Goal: Task Accomplishment & Management: Manage account settings

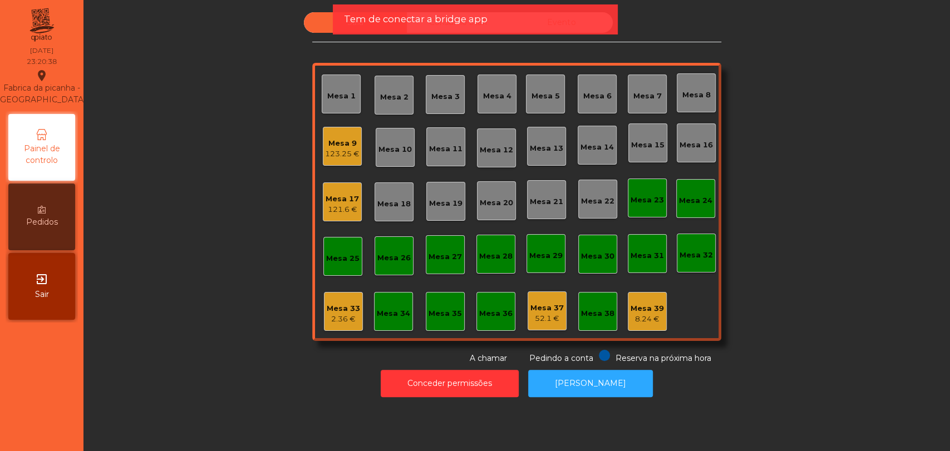
click at [58, 330] on nav "Fabrica da picanha - [GEOGRAPHIC_DATA] location_on [DATE] 23:20:38 Painel de co…" at bounding box center [41, 225] width 83 height 451
click at [53, 305] on div "exit_to_app Sair" at bounding box center [41, 286] width 67 height 67
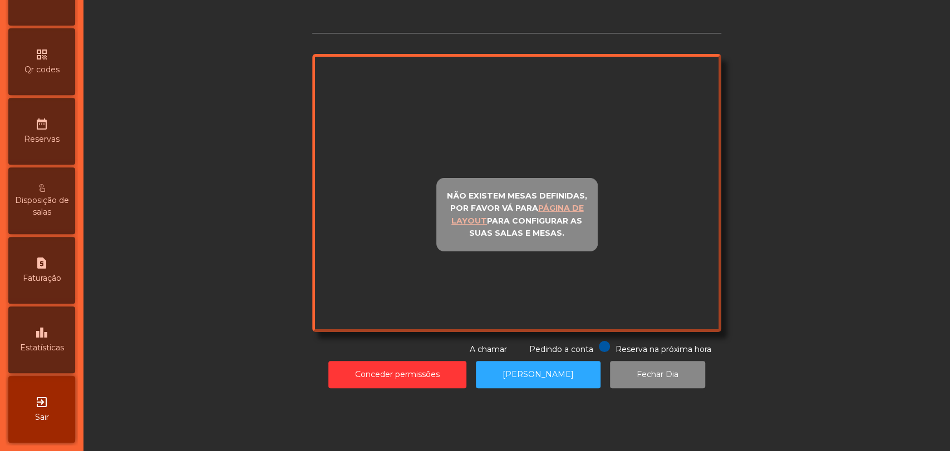
scroll to position [306, 0]
click at [35, 361] on div "leaderboard Estatísticas" at bounding box center [41, 340] width 67 height 67
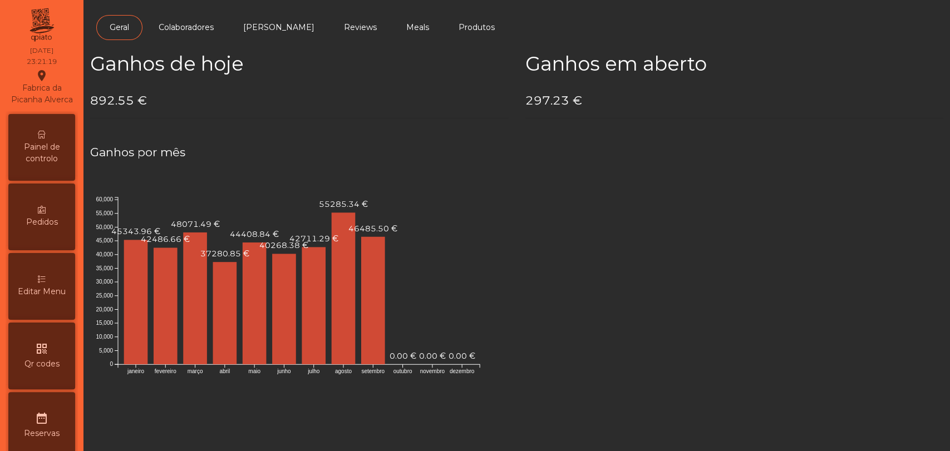
click at [27, 160] on span "Painel de controlo" at bounding box center [41, 152] width 61 height 23
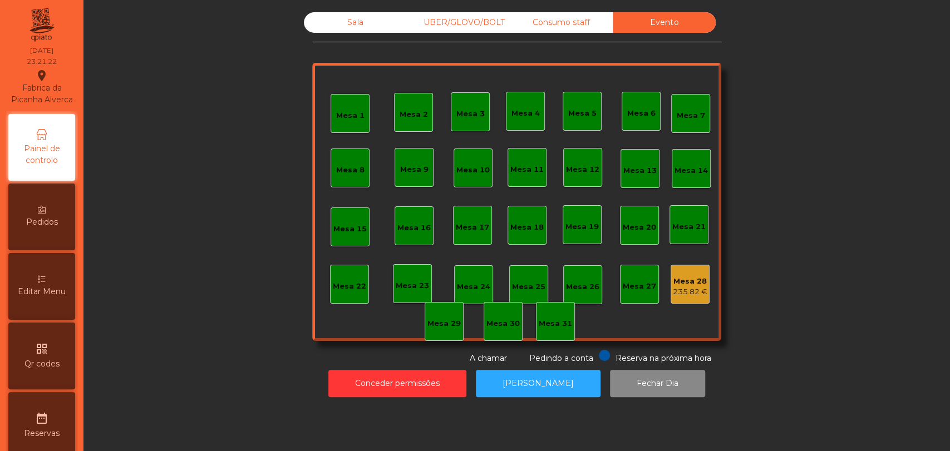
click at [687, 289] on div "235.82 €" at bounding box center [690, 292] width 35 height 11
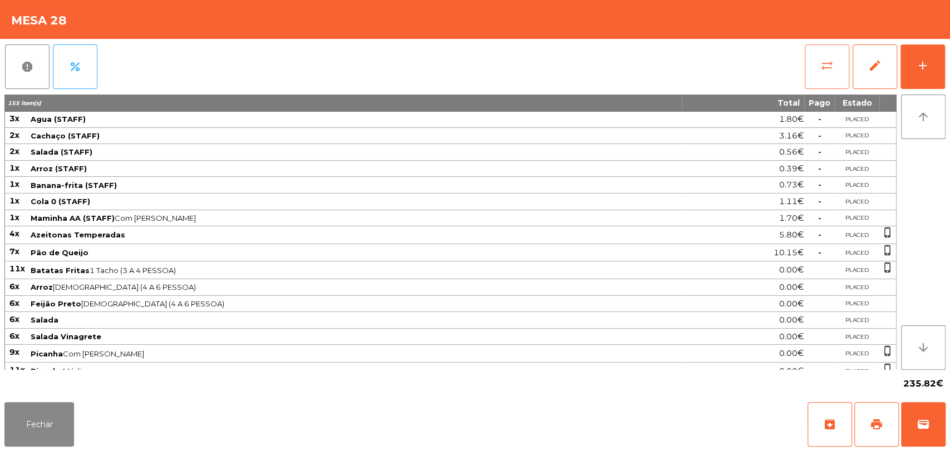
click at [828, 70] on span "sync_alt" at bounding box center [826, 65] width 13 height 13
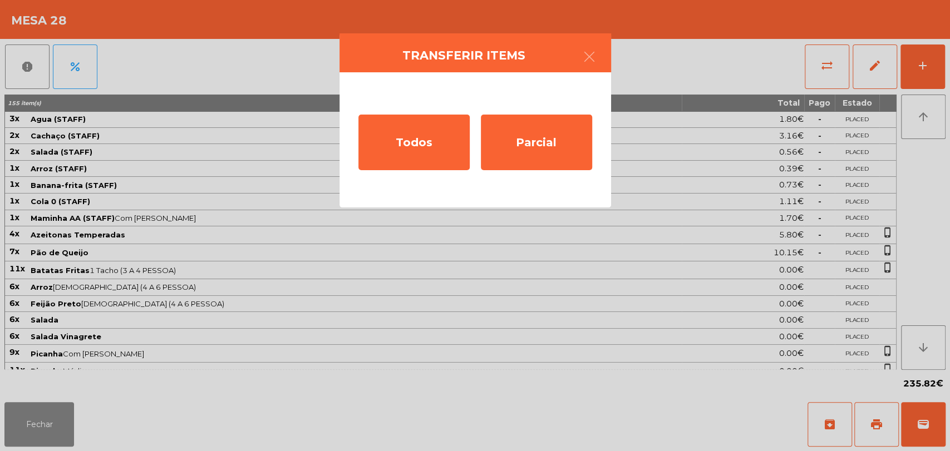
click at [606, 137] on div "Todos Parcial" at bounding box center [476, 139] width 272 height 135
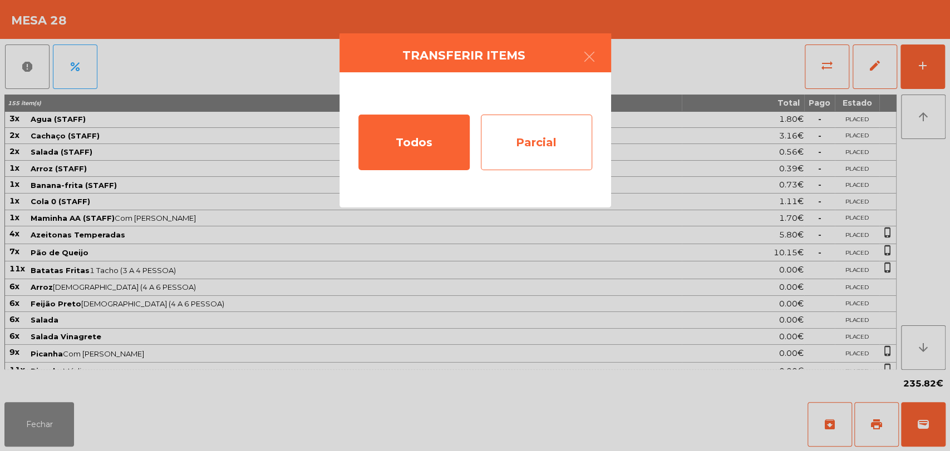
click at [557, 140] on div "Parcial" at bounding box center [536, 143] width 111 height 56
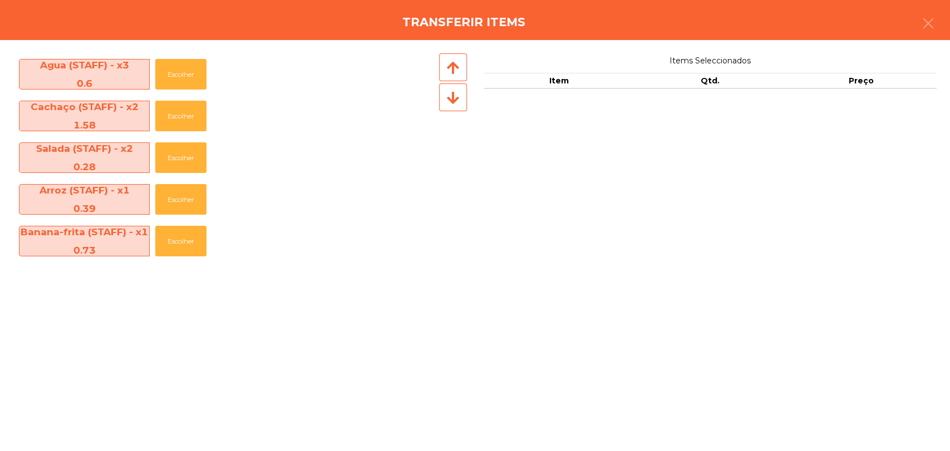
click at [445, 95] on div at bounding box center [453, 97] width 28 height 28
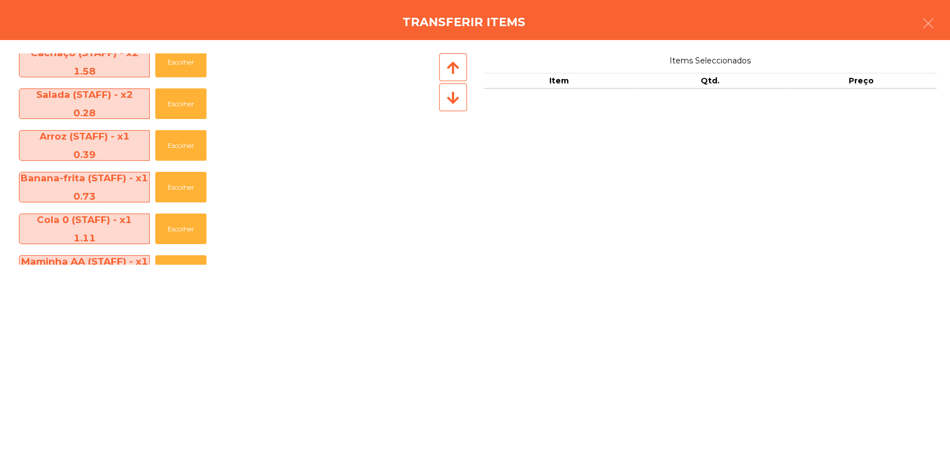
click at [445, 95] on div at bounding box center [453, 97] width 28 height 28
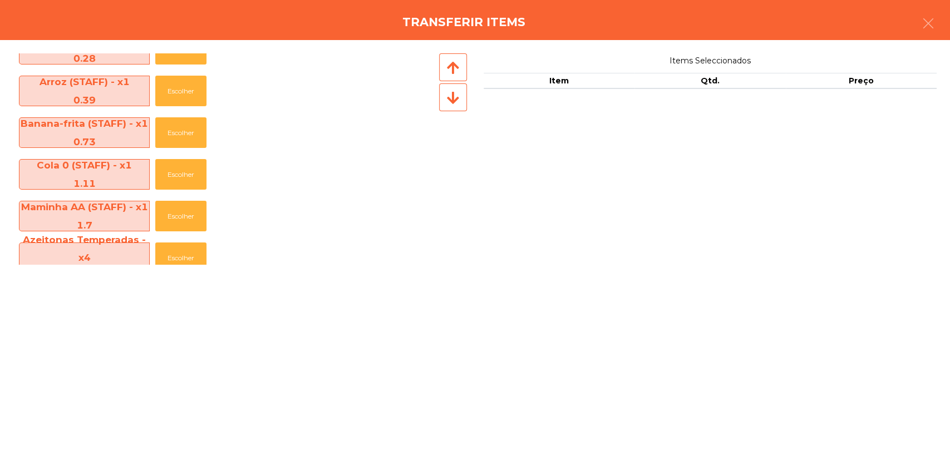
click at [445, 95] on div at bounding box center [453, 97] width 28 height 28
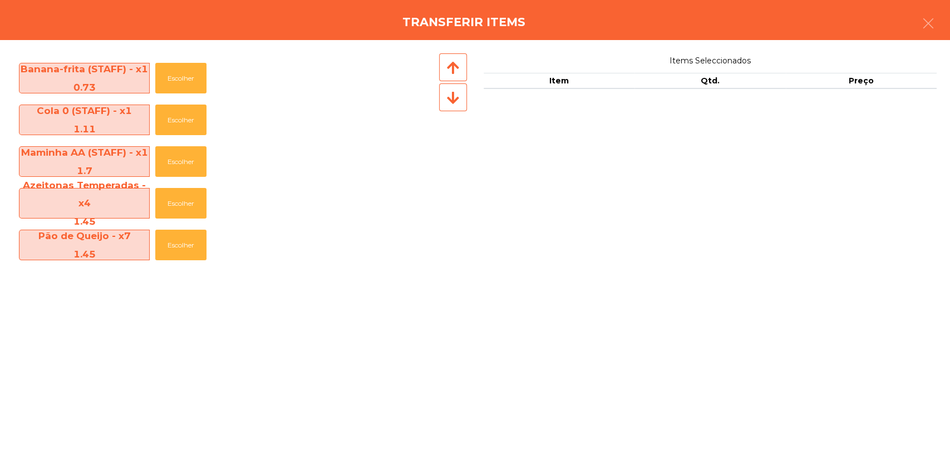
click at [445, 95] on div at bounding box center [453, 97] width 28 height 28
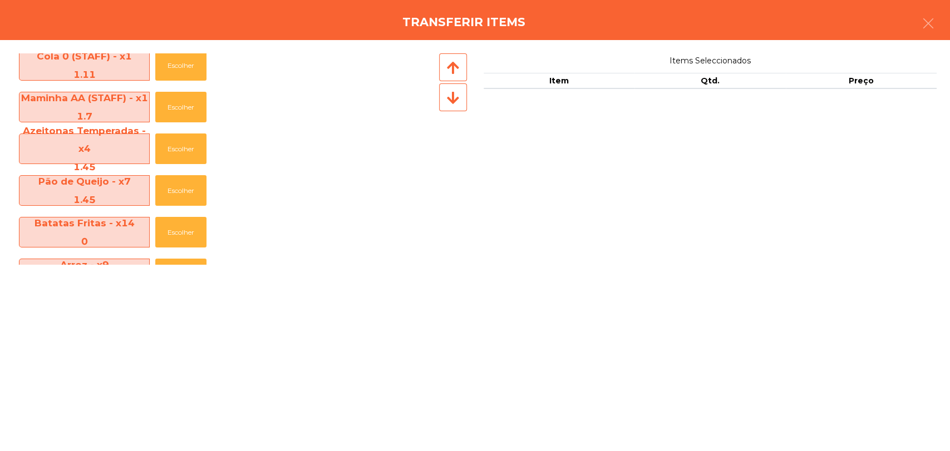
click at [445, 95] on div at bounding box center [453, 97] width 28 height 28
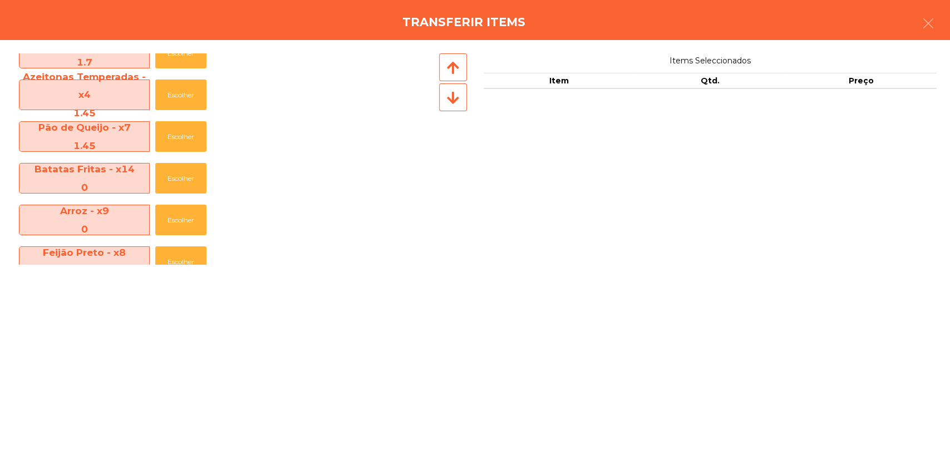
click at [445, 95] on div at bounding box center [453, 97] width 28 height 28
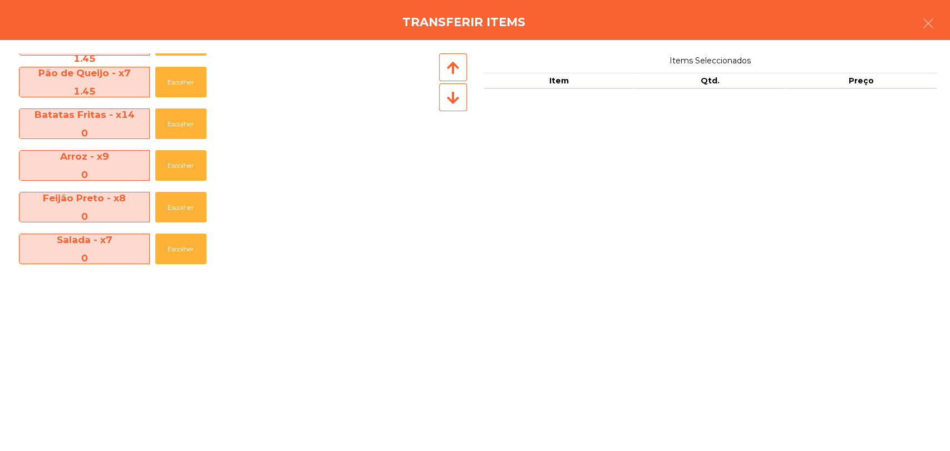
click at [445, 95] on div at bounding box center [453, 97] width 28 height 28
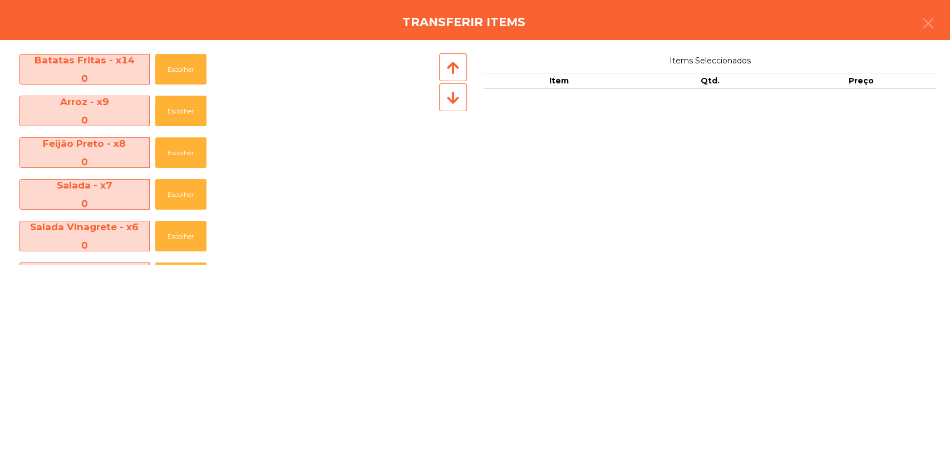
click at [445, 95] on div at bounding box center [453, 97] width 28 height 28
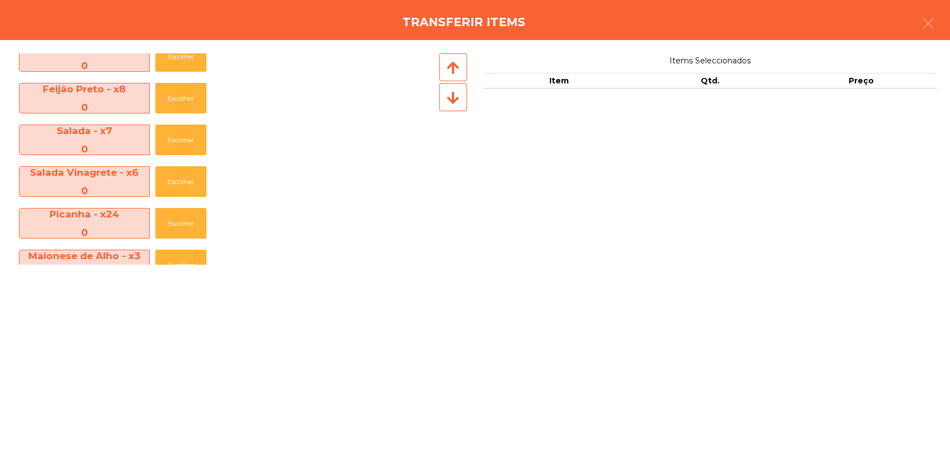
click at [445, 95] on div at bounding box center [453, 97] width 28 height 28
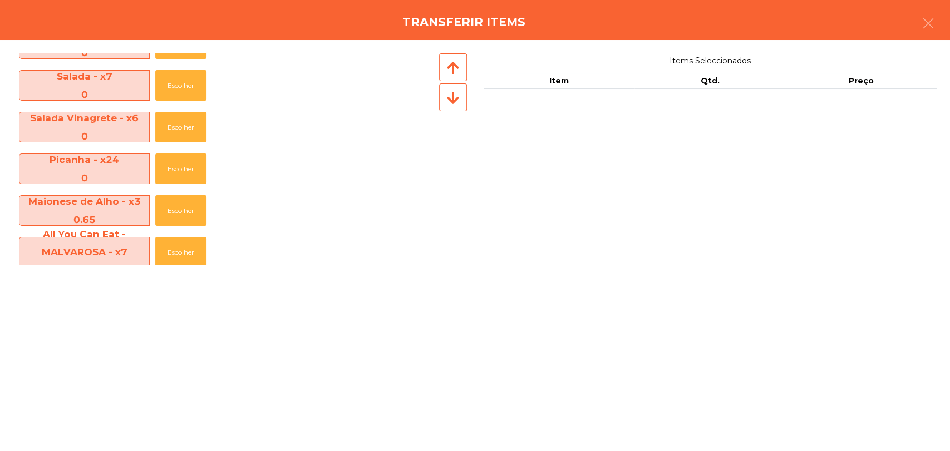
click at [445, 95] on div at bounding box center [453, 97] width 28 height 28
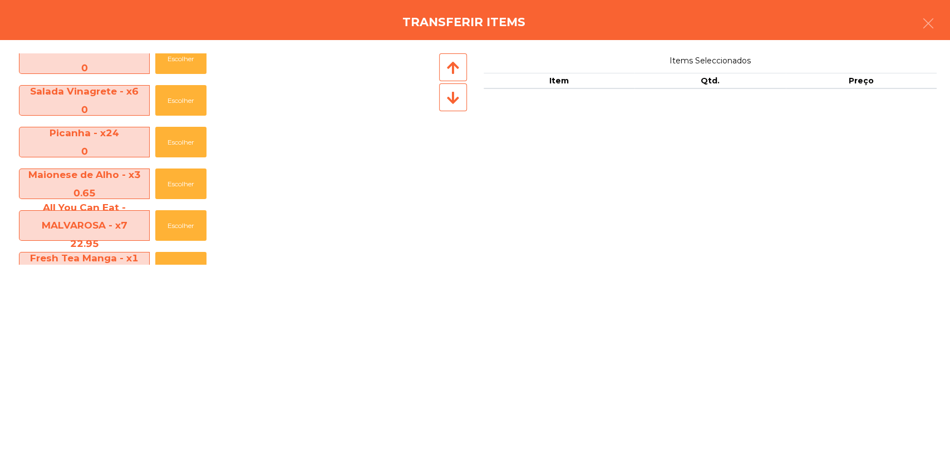
scroll to position [544, 0]
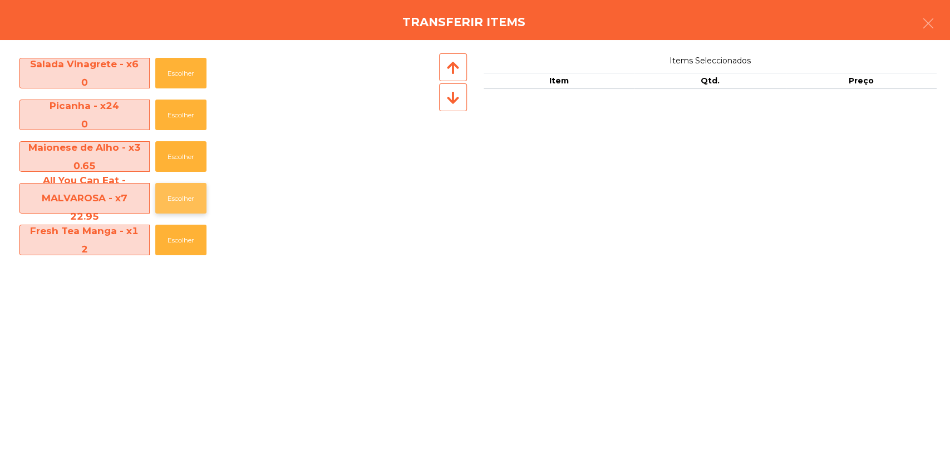
click at [173, 193] on button "Escolher" at bounding box center [180, 198] width 51 height 31
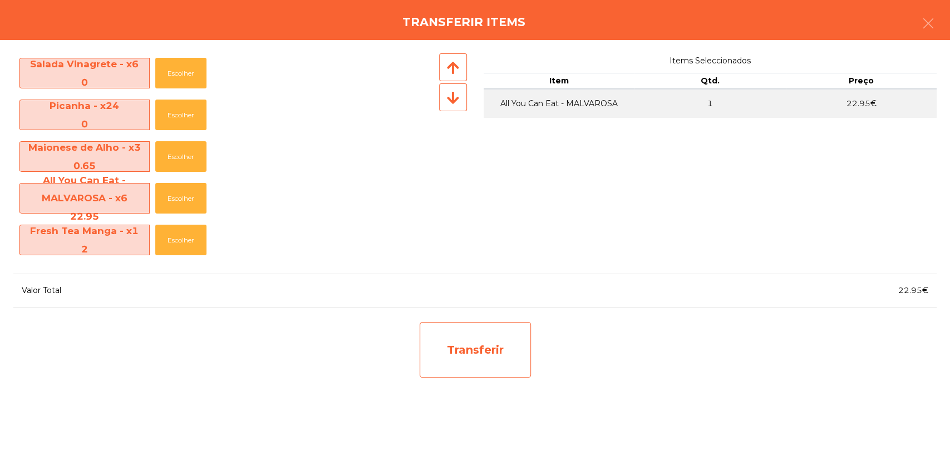
click at [447, 359] on div "Transferir" at bounding box center [475, 350] width 111 height 56
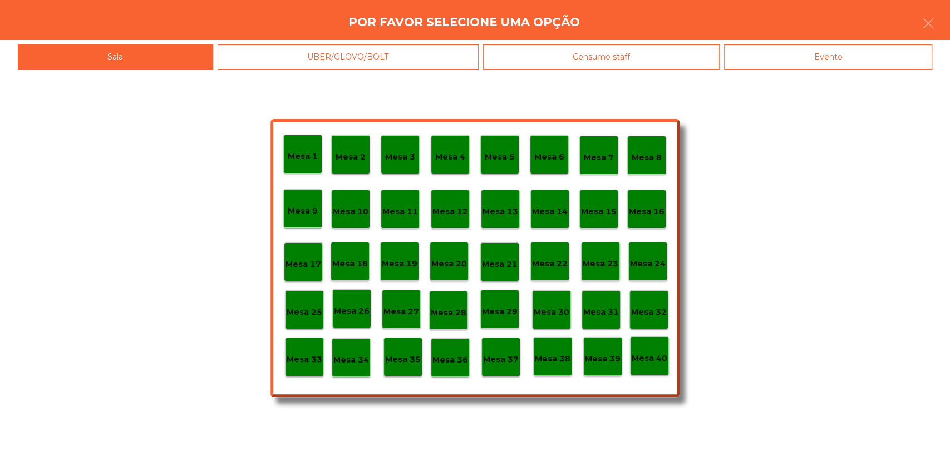
click at [571, 322] on div "Mesa 1 Mesa 2 Mesa 3 Mesa 4 Mesa 5 Mesa 6 Mesa 7 Mesa 8 Mesa 9 Mesa 10 Mesa 11 …" at bounding box center [475, 258] width 409 height 278
click at [557, 318] on p "Mesa 30" at bounding box center [552, 312] width 36 height 13
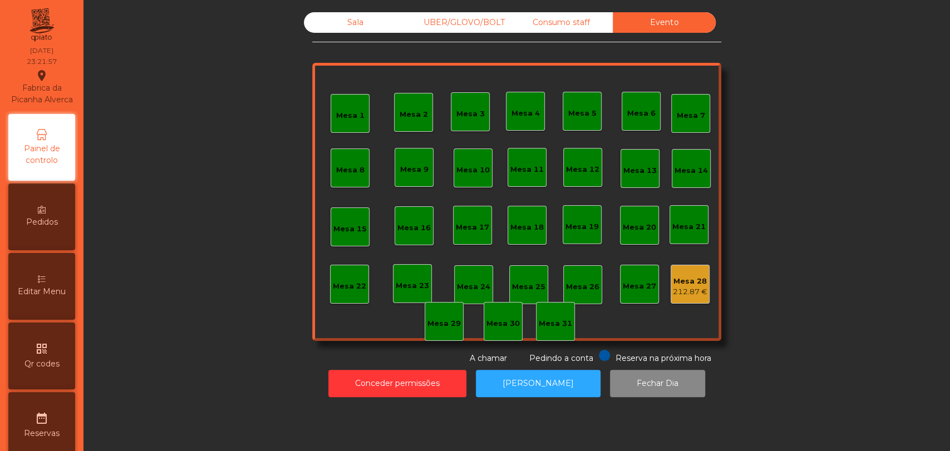
scroll to position [306, 0]
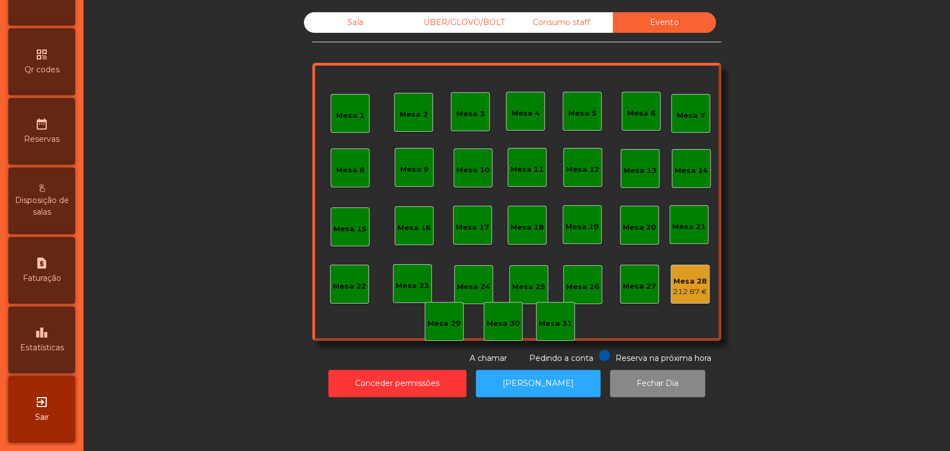
click at [70, 353] on div "leaderboard Estatísticas" at bounding box center [41, 340] width 67 height 67
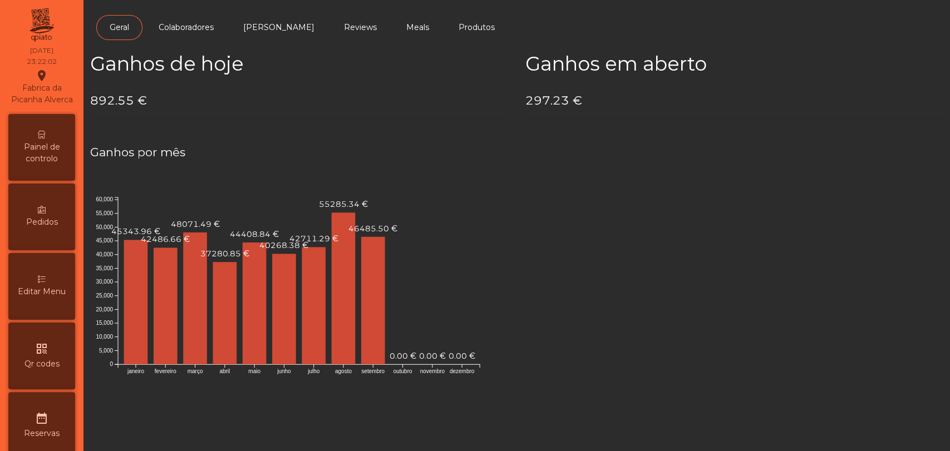
click at [42, 151] on div "Painel de controlo" at bounding box center [41, 147] width 67 height 67
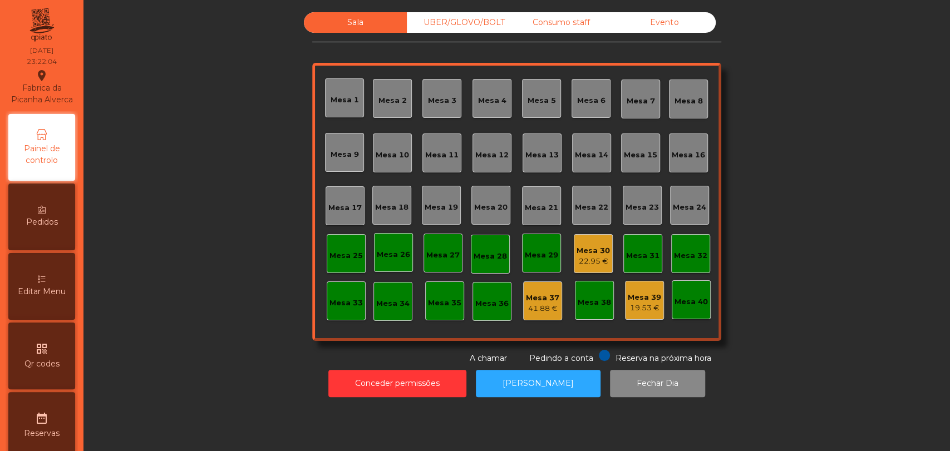
click at [589, 258] on div "22.95 €" at bounding box center [593, 261] width 33 height 11
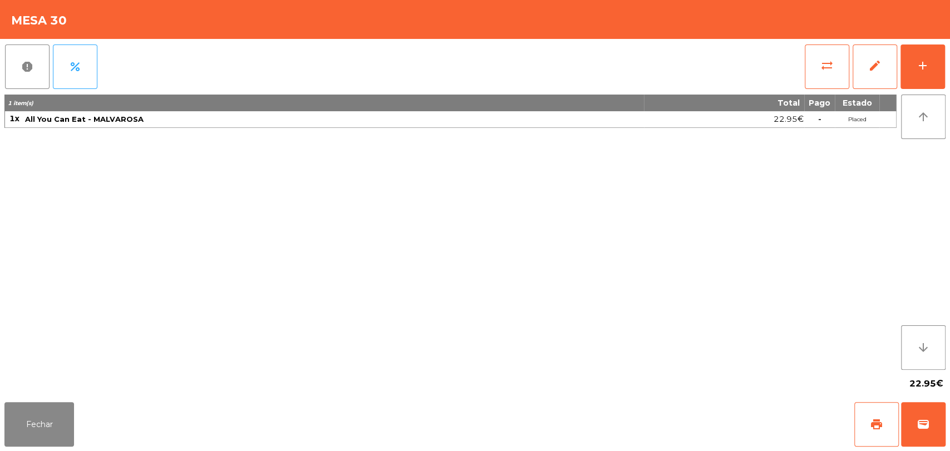
click at [802, 69] on div "report percent sync_alt edit add" at bounding box center [474, 67] width 941 height 56
click at [810, 71] on button "sync_alt" at bounding box center [827, 67] width 45 height 45
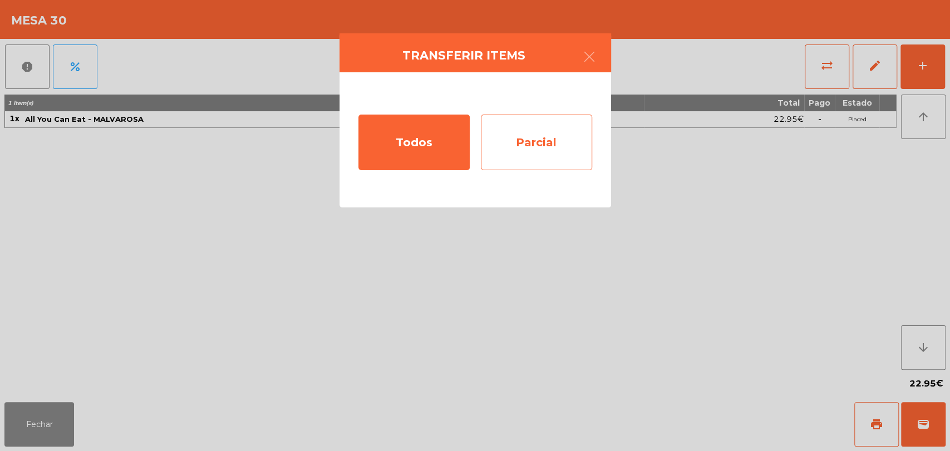
click at [556, 148] on div "Parcial" at bounding box center [536, 143] width 111 height 56
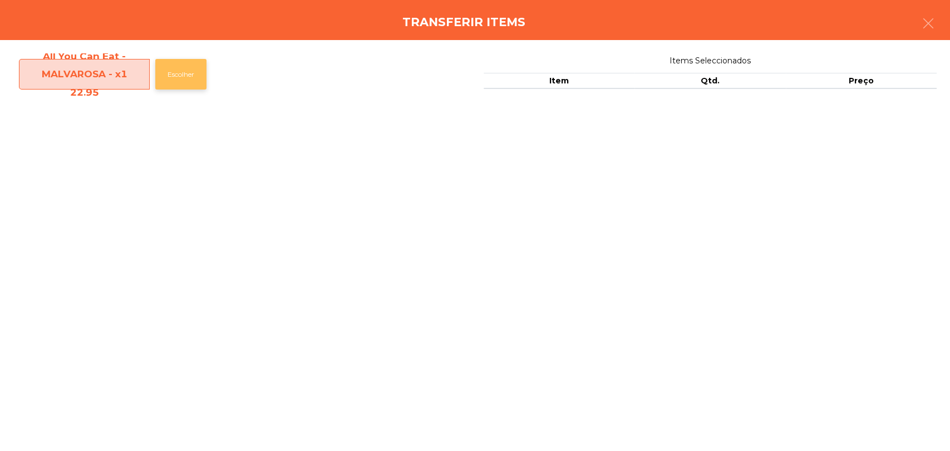
click at [186, 76] on button "Escolher" at bounding box center [180, 74] width 51 height 31
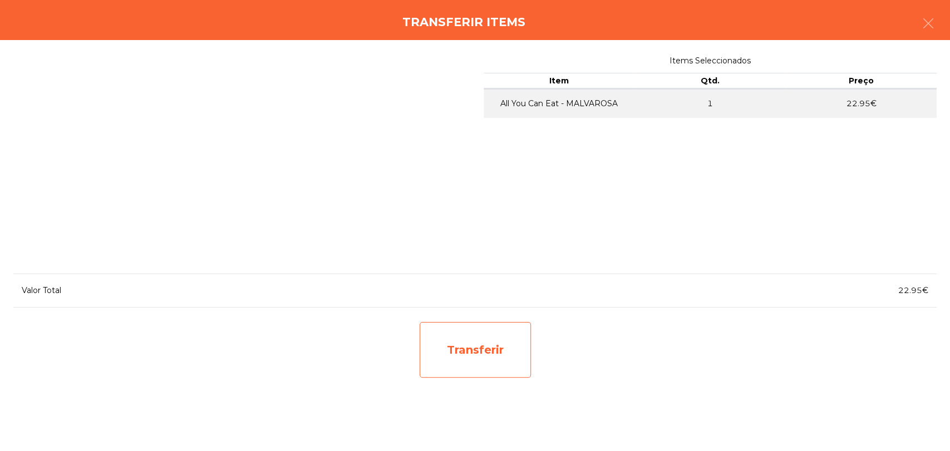
click at [502, 350] on div "Transferir" at bounding box center [475, 350] width 111 height 56
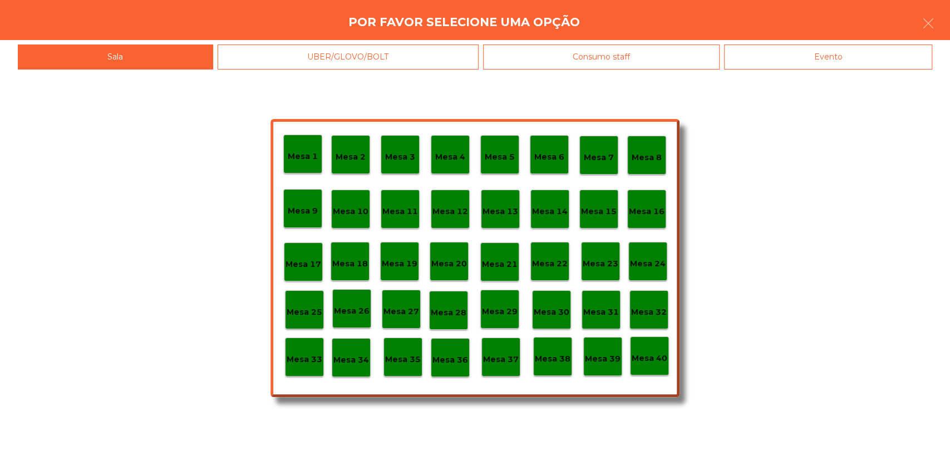
click at [787, 60] on div "Evento" at bounding box center [828, 57] width 208 height 25
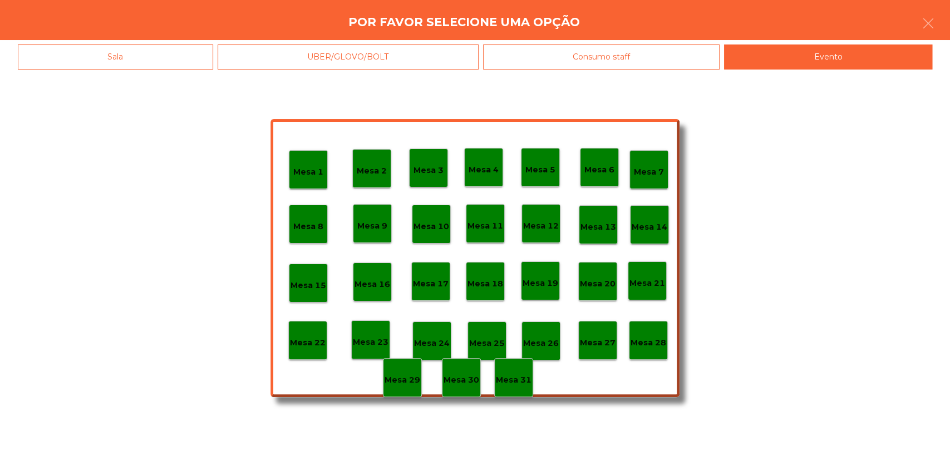
click at [652, 343] on p "Mesa 28" at bounding box center [649, 343] width 36 height 13
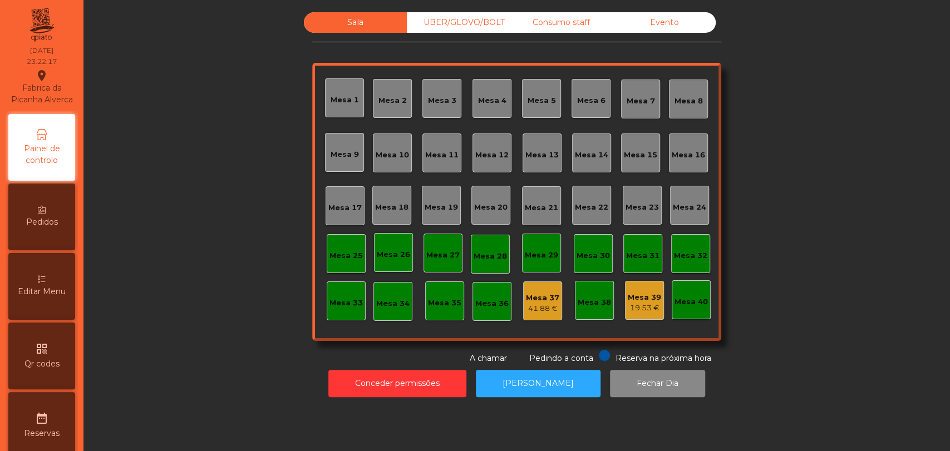
click at [656, 15] on div "Evento" at bounding box center [664, 22] width 103 height 21
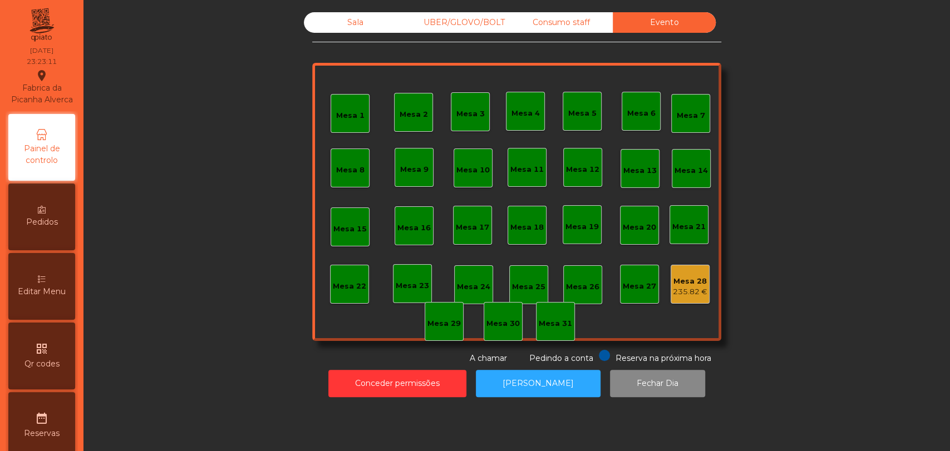
click at [682, 293] on div "235.82 €" at bounding box center [690, 292] width 35 height 11
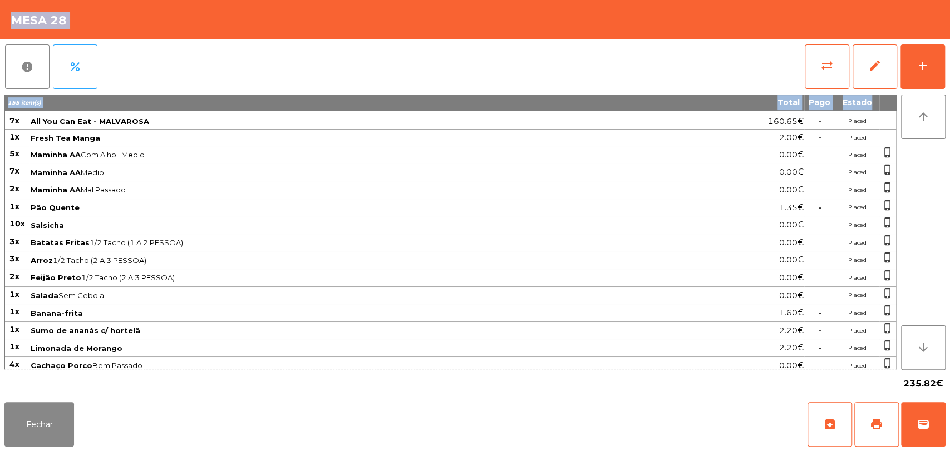
scroll to position [591, 0]
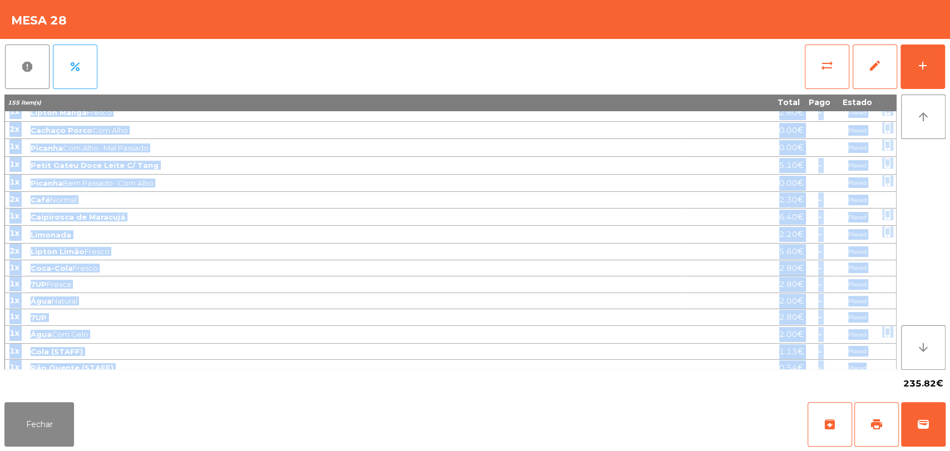
copy tbody "3x Agua (STAFF) 1.80€ - Placed 2x Cachaço (STAFF) 3.16€ - Placed 2x Salada (STA…"
click at [868, 360] on td "Placed" at bounding box center [857, 368] width 45 height 17
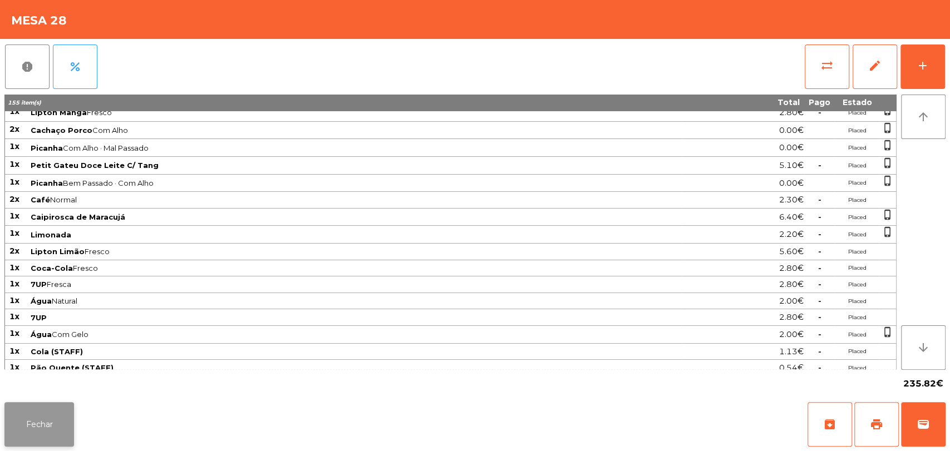
click at [41, 429] on button "Fechar" at bounding box center [39, 424] width 70 height 45
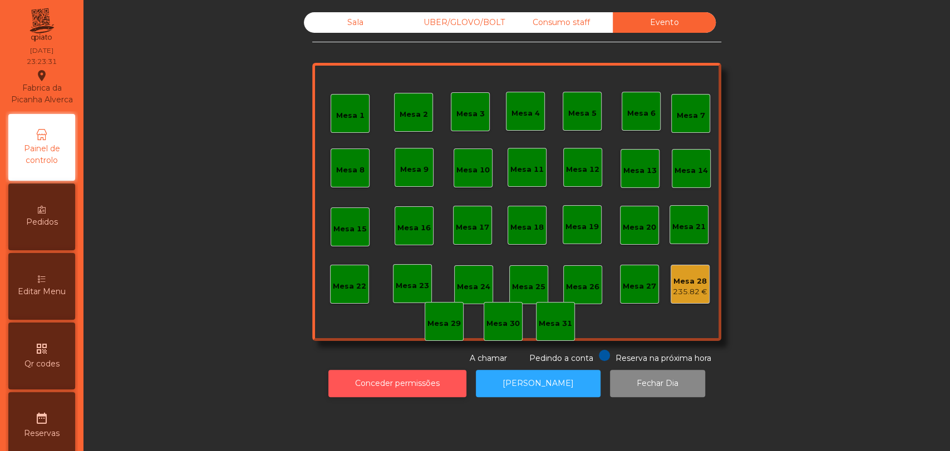
click at [370, 384] on button "Conceder permissões" at bounding box center [397, 383] width 138 height 27
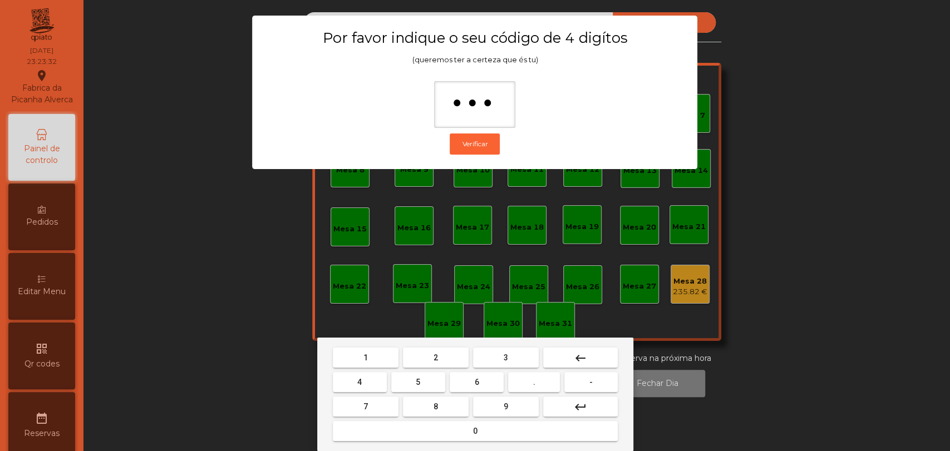
type input "****"
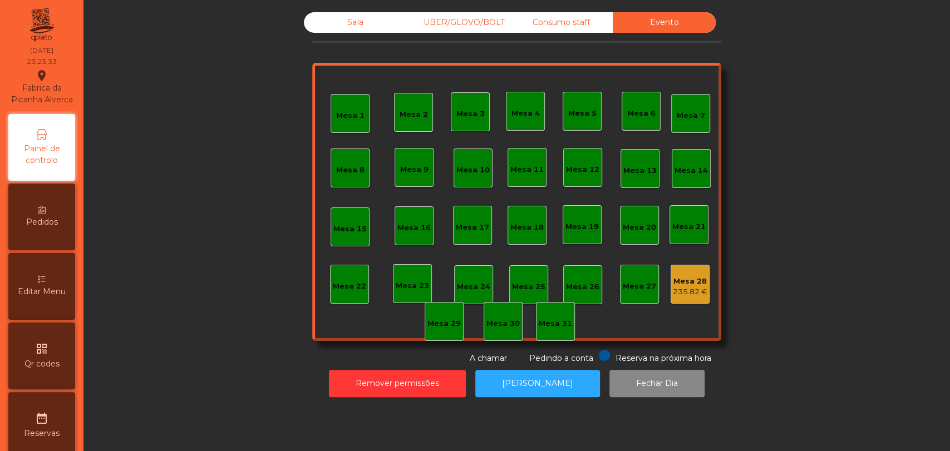
click at [685, 274] on div "Mesa 28 235.82 €" at bounding box center [690, 285] width 35 height 26
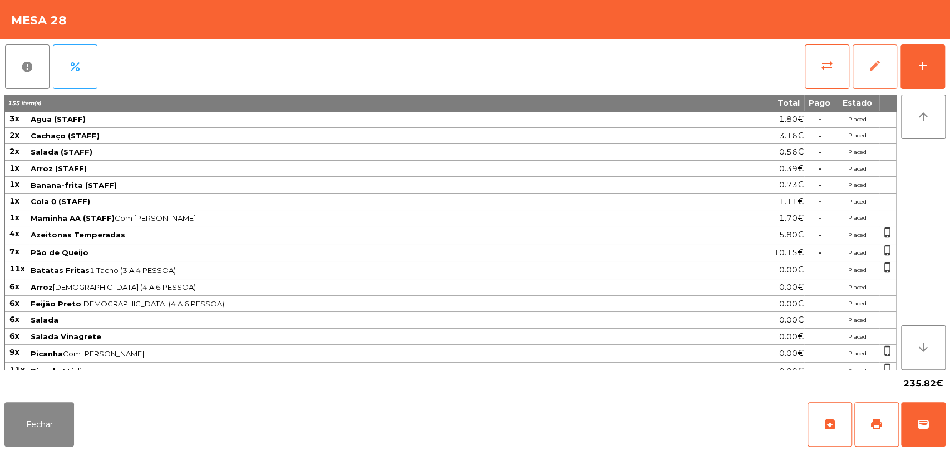
click at [879, 76] on button "edit" at bounding box center [875, 67] width 45 height 45
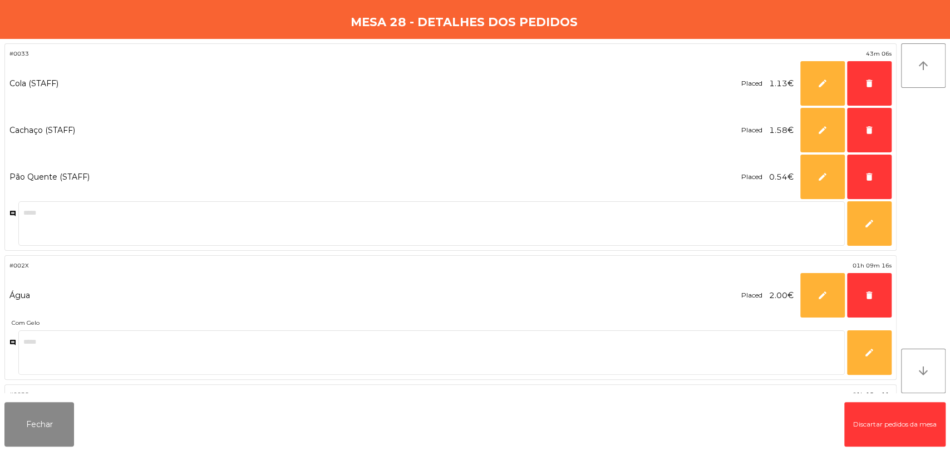
click at [859, 415] on button "Discartar pedidos da mesa" at bounding box center [894, 424] width 101 height 45
click at [50, 418] on button "Fechar" at bounding box center [39, 424] width 70 height 45
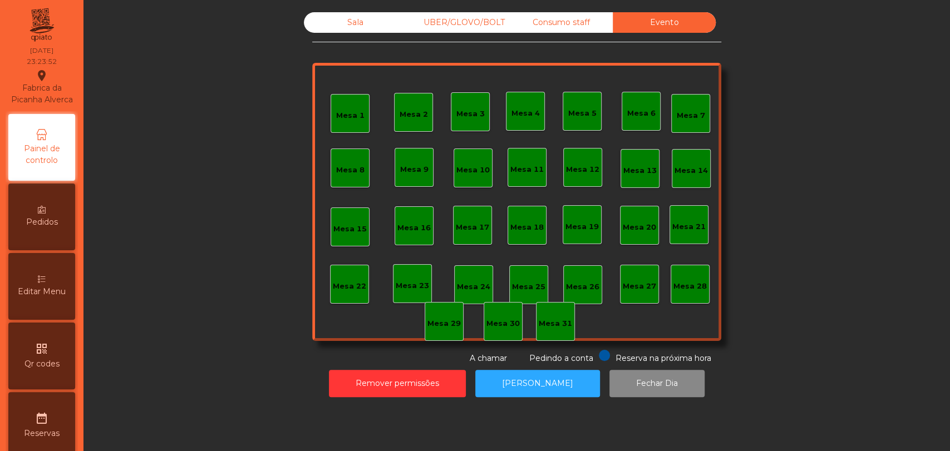
click at [50, 418] on div "date_range Reservas" at bounding box center [41, 425] width 67 height 67
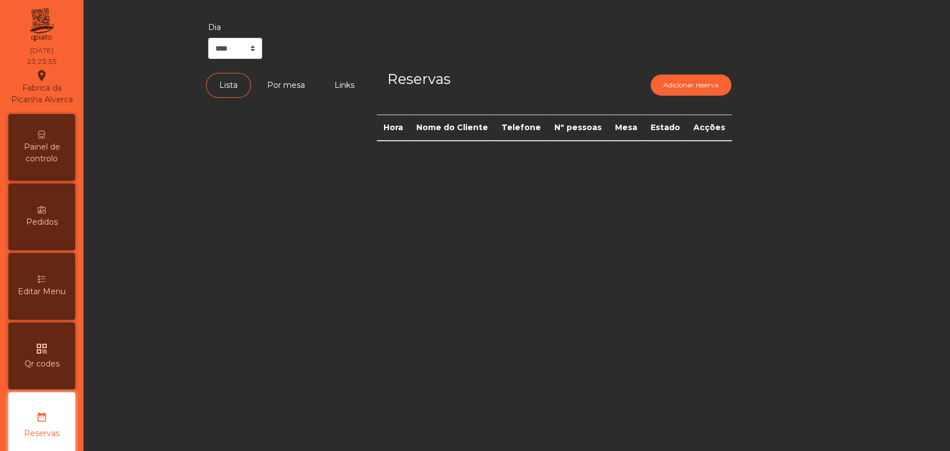
click at [51, 165] on span "Painel de controlo" at bounding box center [41, 152] width 61 height 23
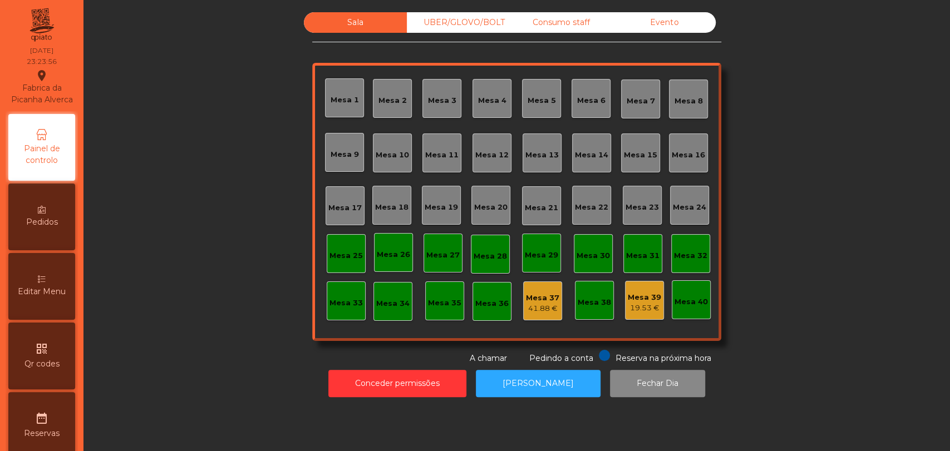
click at [487, 22] on div "UBER/GLOVO/BOLT" at bounding box center [458, 22] width 103 height 21
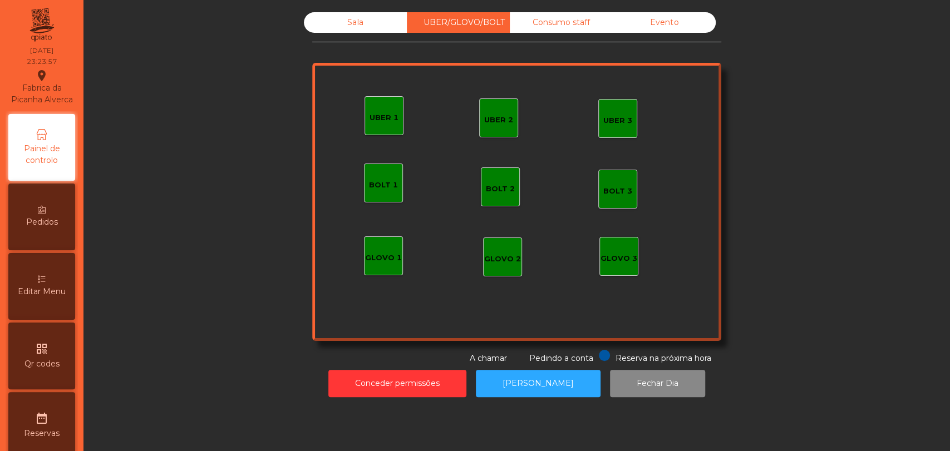
click at [487, 22] on div "UBER/GLOVO/BOLT" at bounding box center [458, 22] width 103 height 21
click at [540, 22] on div "Consumo staff" at bounding box center [561, 22] width 103 height 21
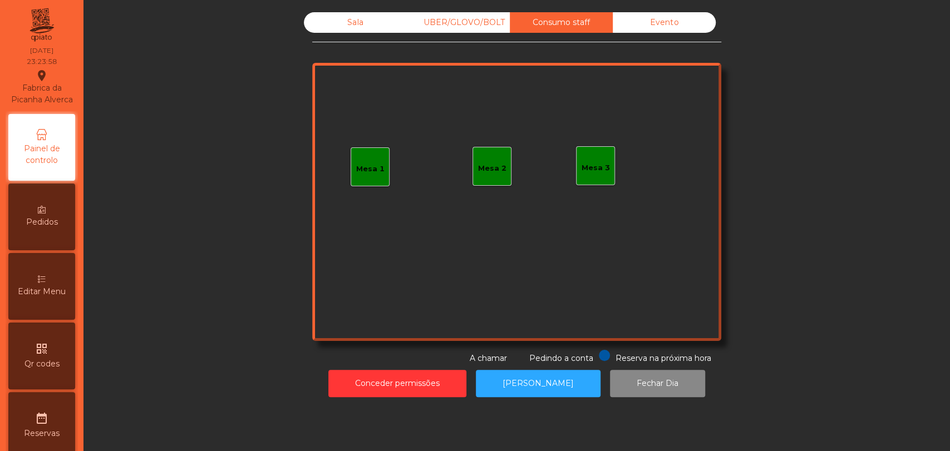
click at [692, 26] on div "Evento" at bounding box center [664, 22] width 103 height 21
